Goal: Information Seeking & Learning: Learn about a topic

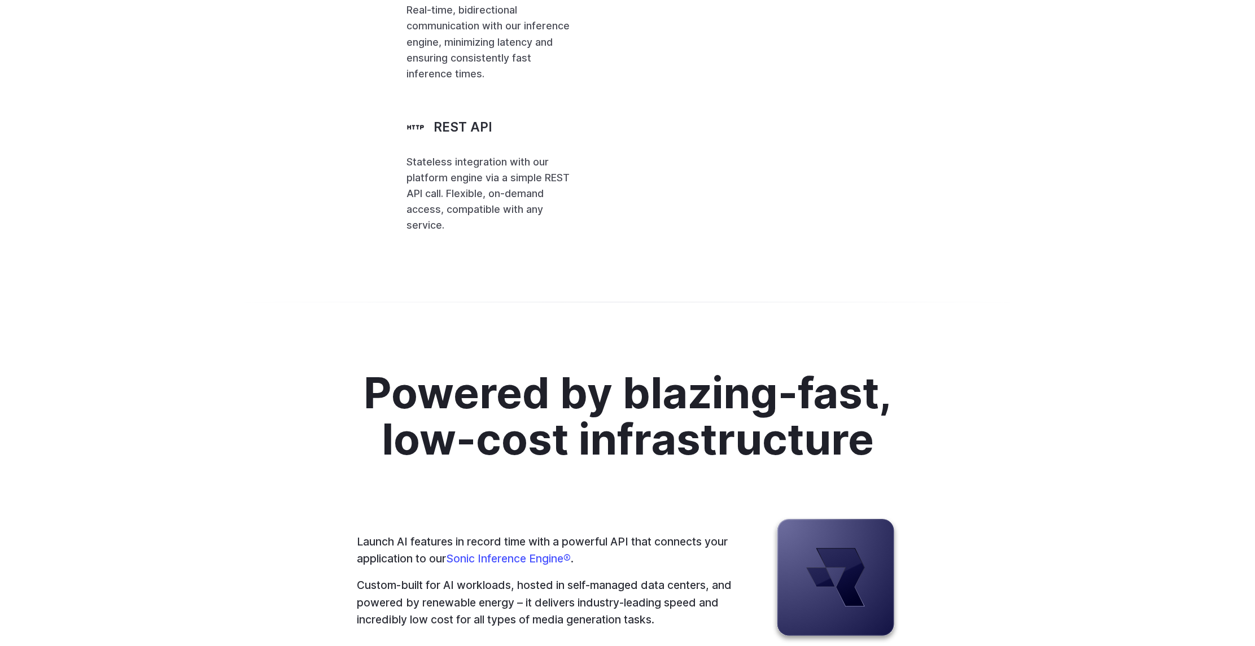
scroll to position [2766, 0]
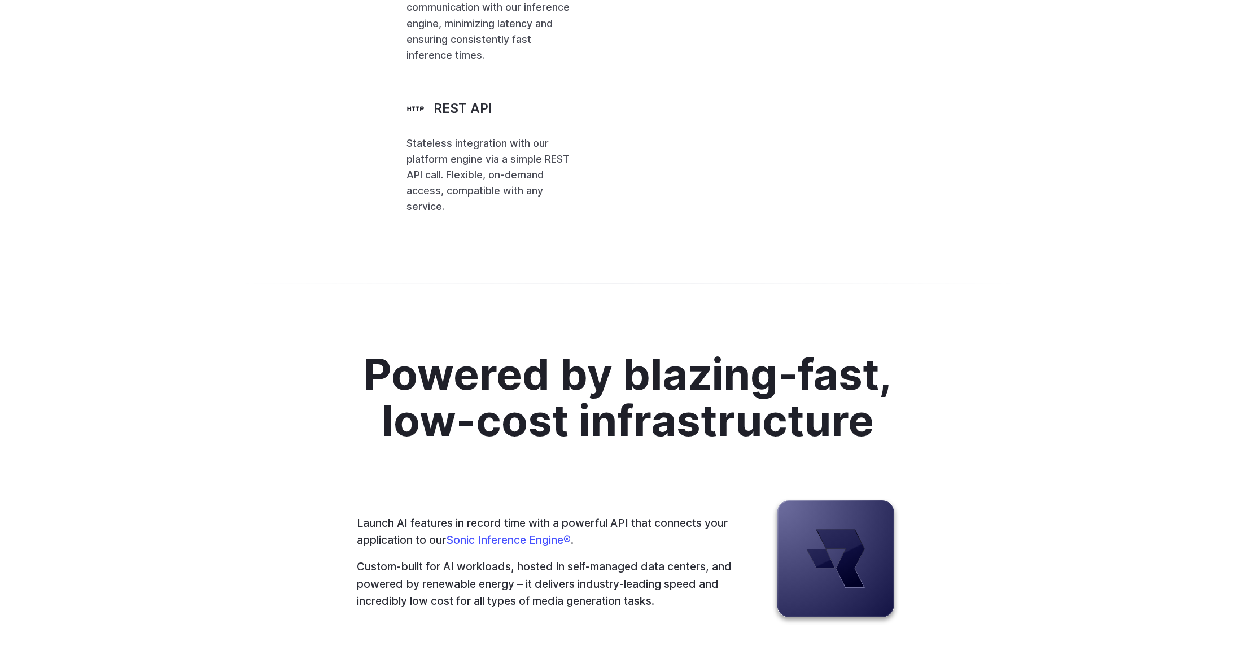
scroll to position [2822, 0]
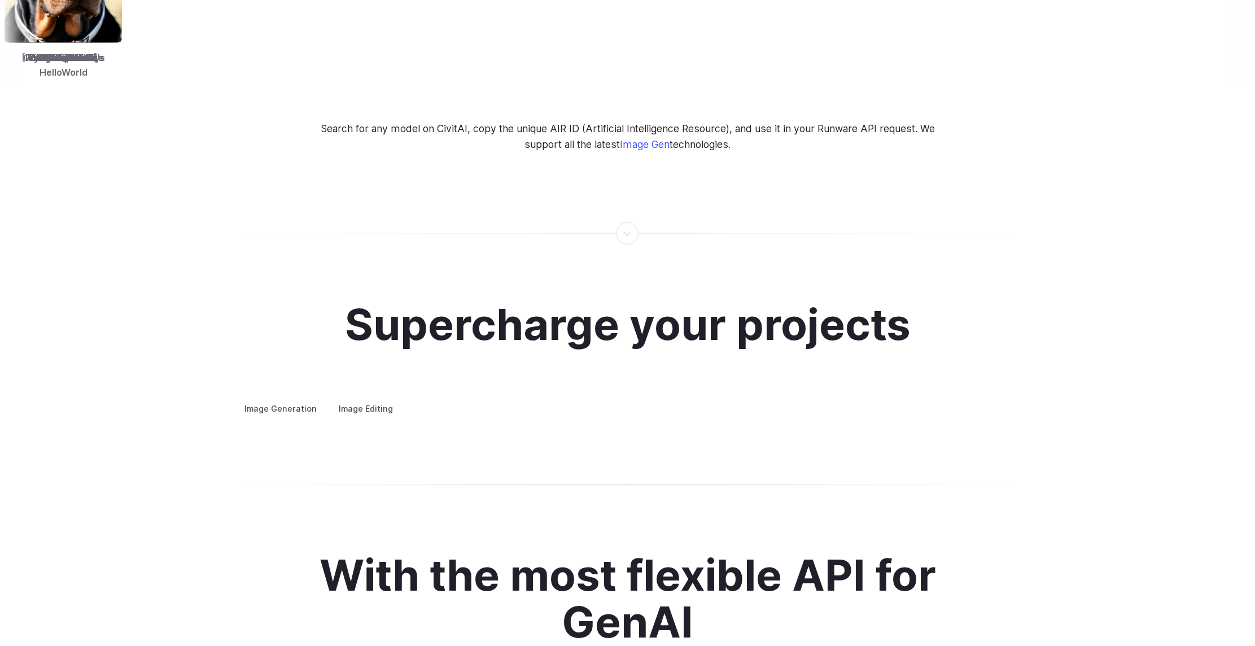
scroll to position [0, 0]
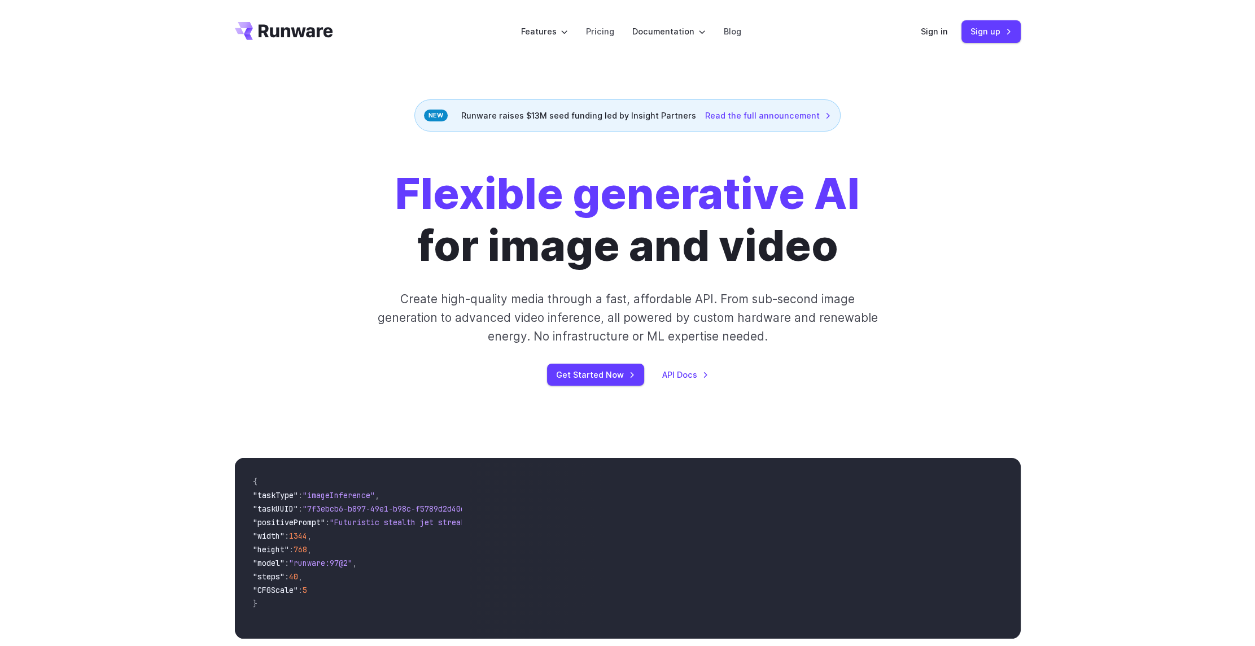
click at [1062, 176] on div "Flexible generative AI for image and video Create high-quality media through a …" at bounding box center [627, 277] width 1255 height 290
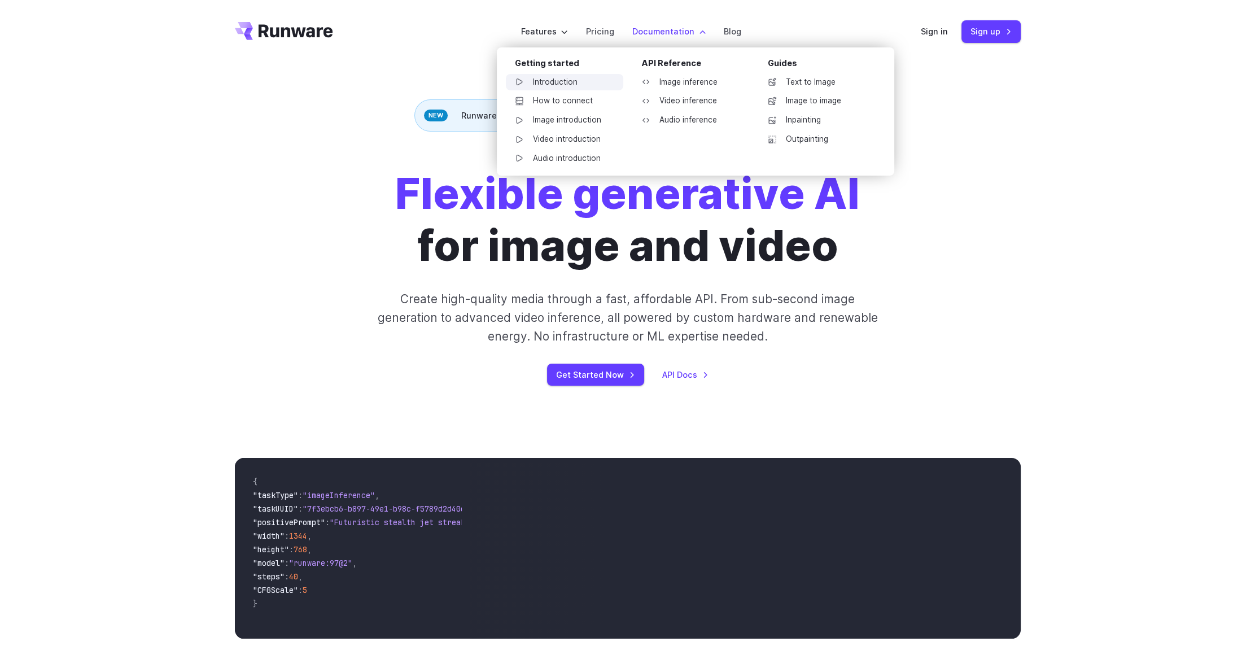
click at [592, 85] on link "Introduction" at bounding box center [564, 82] width 117 height 17
